Goal: Task Accomplishment & Management: Manage account settings

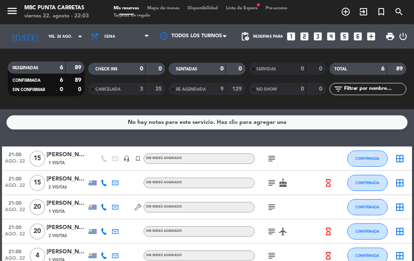
click at [240, 12] on div "Mis reservas Mapa de mesas Disponibilidad Lista de Espera fiber_manual_record P…" at bounding box center [207, 12] width 195 height 15
drag, startPoint x: 240, startPoint y: 11, endPoint x: 236, endPoint y: 8, distance: 4.6
click at [239, 11] on div "Mis reservas Mapa de mesas Disponibilidad Lista de Espera fiber_manual_record P…" at bounding box center [207, 12] width 195 height 15
click at [234, 6] on span "Lista de Espera fiber_manual_record" at bounding box center [242, 8] width 40 height 4
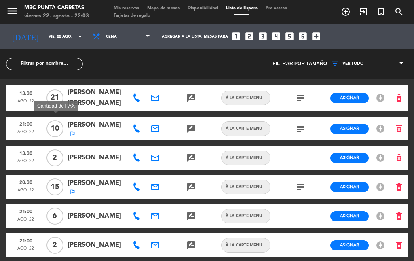
click at [48, 124] on span "10" at bounding box center [55, 128] width 17 height 17
click at [88, 124] on span "[PERSON_NAME]" at bounding box center [97, 125] width 58 height 11
click at [83, 128] on div "[PERSON_NAME] outlined_flag" at bounding box center [97, 128] width 58 height 17
click at [81, 132] on span "outlined_flag" at bounding box center [96, 133] width 55 height 6
click at [81, 127] on span "[PERSON_NAME]" at bounding box center [97, 125] width 58 height 11
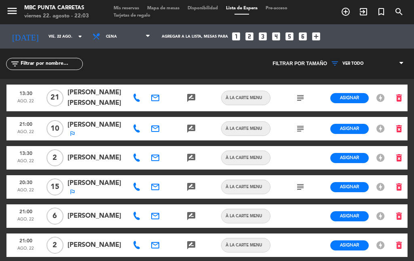
click at [79, 139] on div "13:30 ago. 22 21 [PERSON_NAME] [PERSON_NAME] email rate_review credit_card À LA…" at bounding box center [206, 251] width 401 height 344
click at [73, 132] on icon "outlined_flag" at bounding box center [72, 133] width 6 height 6
click at [70, 131] on icon "outlined_flag" at bounding box center [72, 133] width 6 height 6
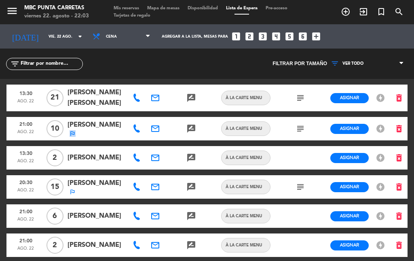
click at [91, 132] on span "outlined_flag" at bounding box center [96, 133] width 55 height 6
click at [15, 13] on icon "menu" at bounding box center [12, 11] width 12 height 12
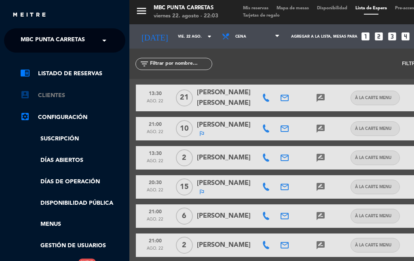
click at [51, 96] on link "account_box Clientes" at bounding box center [72, 96] width 105 height 10
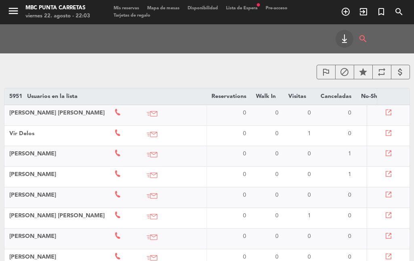
click at [322, 70] on icon "outlined_flag" at bounding box center [326, 72] width 10 height 10
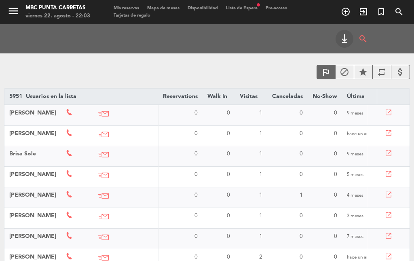
scroll to position [68, 0]
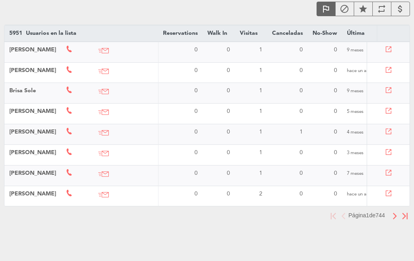
click at [361, 130] on span "4 meses" at bounding box center [355, 132] width 17 height 5
drag, startPoint x: 359, startPoint y: 129, endPoint x: 174, endPoint y: 130, distance: 184.9
click at [174, 130] on tr "[PERSON_NAME] 0 0 1 1 0 4 meses outlined_flag block star repeat" at bounding box center [341, 134] width 675 height 21
click at [242, 132] on td "1" at bounding box center [251, 134] width 32 height 21
click at [276, 125] on td "1" at bounding box center [287, 134] width 40 height 21
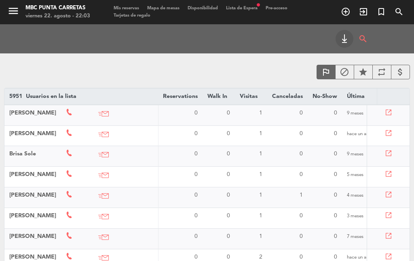
scroll to position [40, 0]
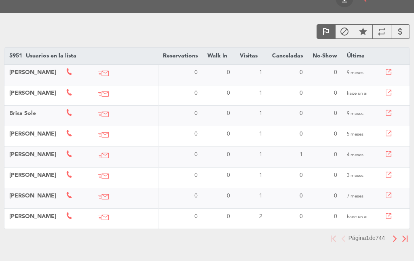
click at [295, 178] on td "0" at bounding box center [287, 177] width 40 height 21
click at [389, 155] on icon at bounding box center [389, 154] width 6 height 6
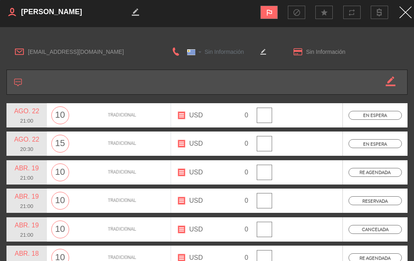
type input "[PHONE_NUMBER]"
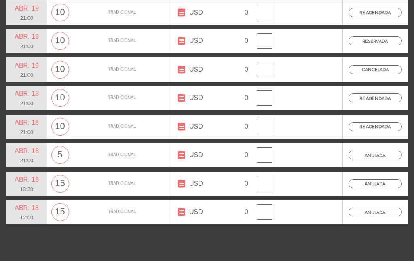
scroll to position [0, 0]
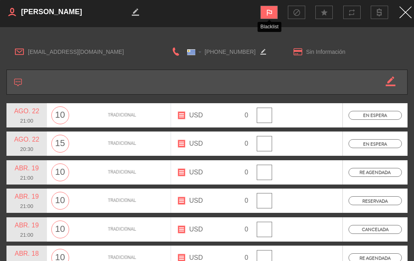
click at [267, 10] on icon "outlined_flag" at bounding box center [269, 12] width 8 height 8
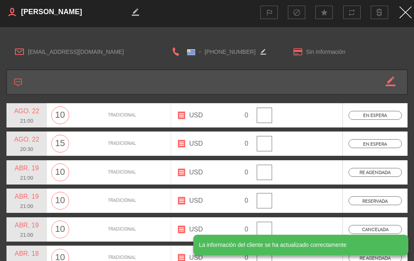
click at [409, 10] on img "Close" at bounding box center [406, 12] width 12 height 12
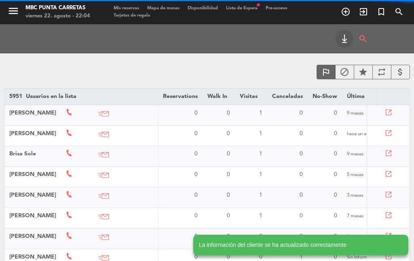
click at [130, 7] on span "Mis reservas" at bounding box center [127, 8] width 34 height 4
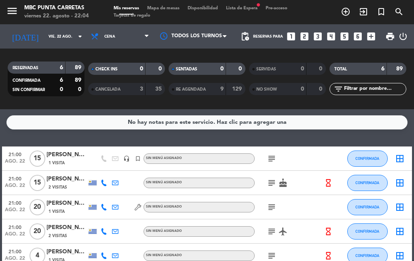
click at [246, 8] on span "Lista de Espera fiber_manual_record" at bounding box center [242, 8] width 40 height 4
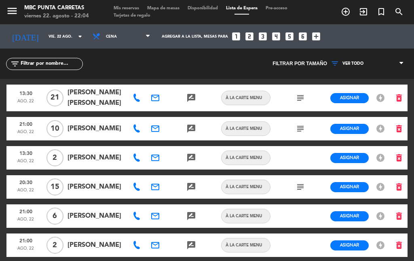
click at [128, 8] on span "Mis reservas" at bounding box center [127, 8] width 34 height 4
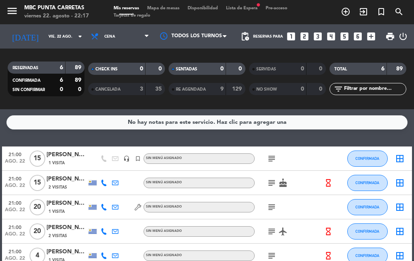
scroll to position [40, 0]
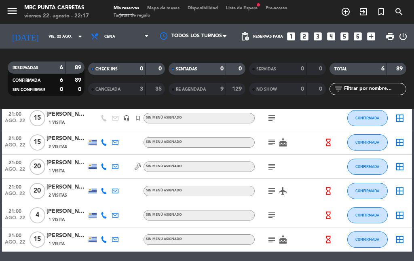
click at [272, 162] on icon "subject" at bounding box center [272, 167] width 10 height 10
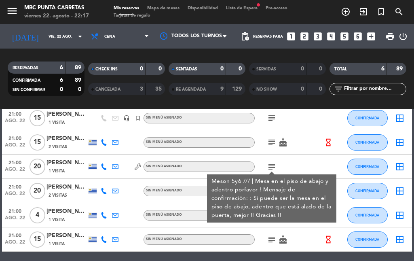
click at [302, 156] on div "subject Meson 5y6 /// | Mesa en el piso de abajo y adentro porfavor ! Mensaje d…" at bounding box center [289, 167] width 68 height 24
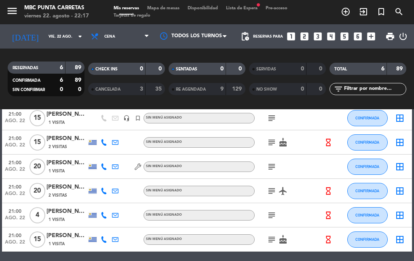
scroll to position [72, 0]
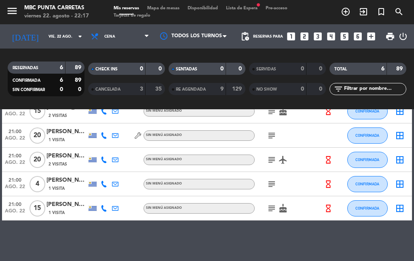
click at [272, 160] on icon "subject" at bounding box center [272, 160] width 10 height 10
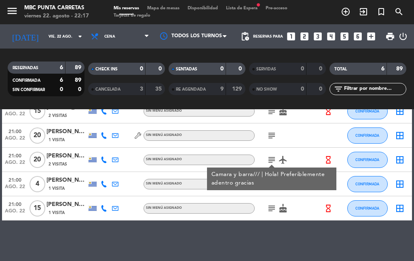
click at [274, 211] on icon "subject" at bounding box center [272, 209] width 10 height 10
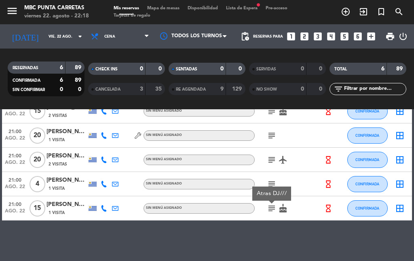
click at [253, 229] on div "No hay notas para este servicio. Haz clic para agregar una 21:00 ago. 22 15 [PE…" at bounding box center [207, 185] width 414 height 152
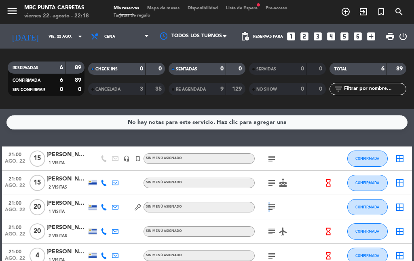
click at [269, 208] on icon "subject" at bounding box center [272, 207] width 10 height 10
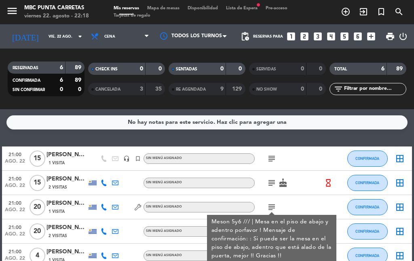
click at [300, 197] on div "subject Meson 5y6 /// | Mesa en el piso de abajo y adentro porfavor ! Mensaje d…" at bounding box center [289, 207] width 68 height 24
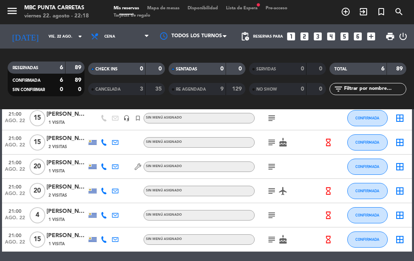
scroll to position [72, 0]
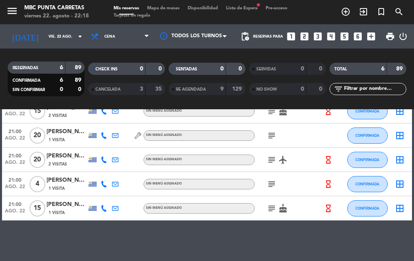
click at [277, 181] on icon "subject" at bounding box center [272, 184] width 10 height 10
click at [301, 177] on div "subject box 1 ///" at bounding box center [289, 184] width 68 height 24
